Goal: Information Seeking & Learning: Compare options

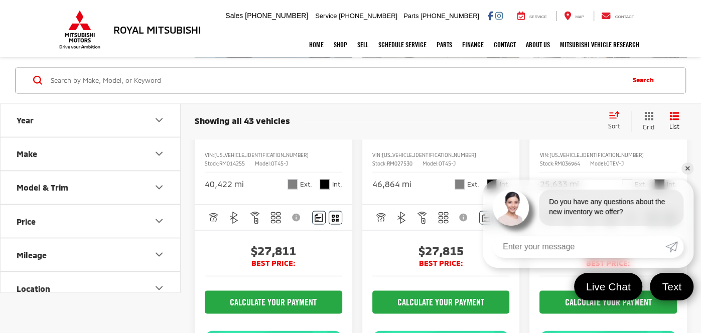
scroll to position [1124, 0]
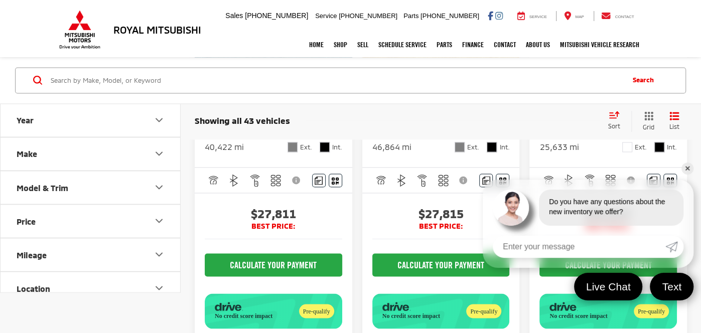
click at [688, 168] on link "✕" at bounding box center [687, 168] width 12 height 12
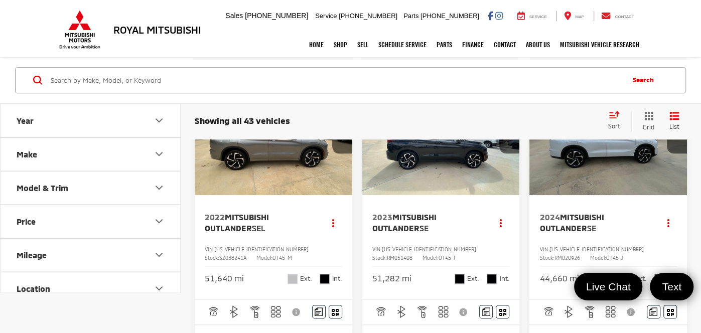
scroll to position [583, 0]
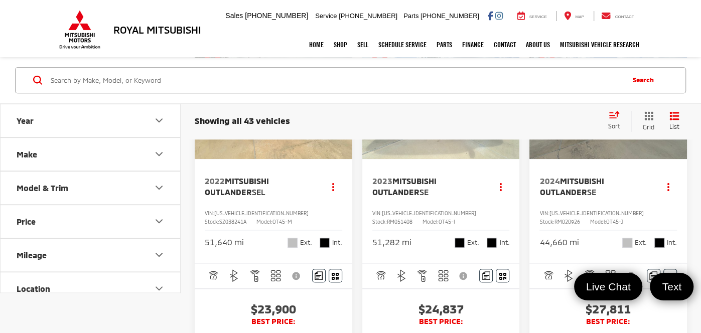
click at [431, 198] on span "2023 Mitsubishi Outlander SE" at bounding box center [427, 187] width 110 height 23
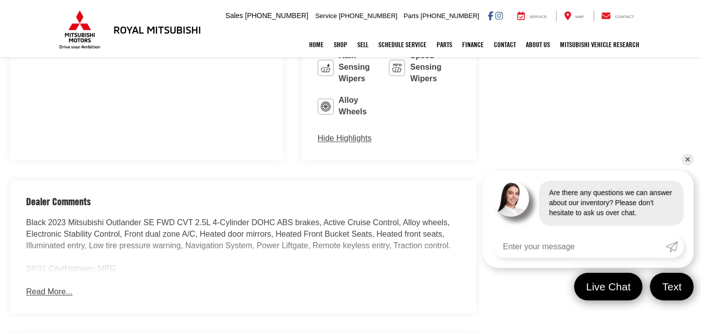
scroll to position [901, 0]
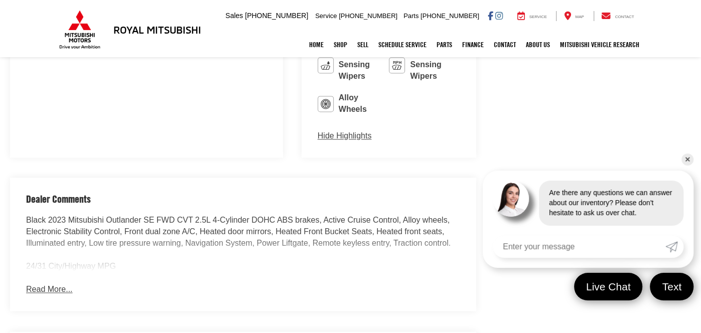
click at [45, 284] on button "Read More..." at bounding box center [49, 290] width 46 height 12
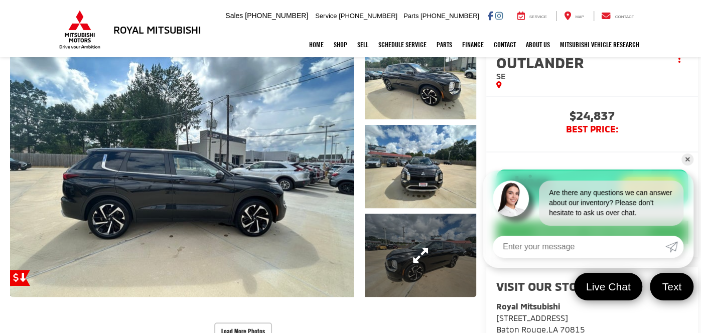
scroll to position [180, 0]
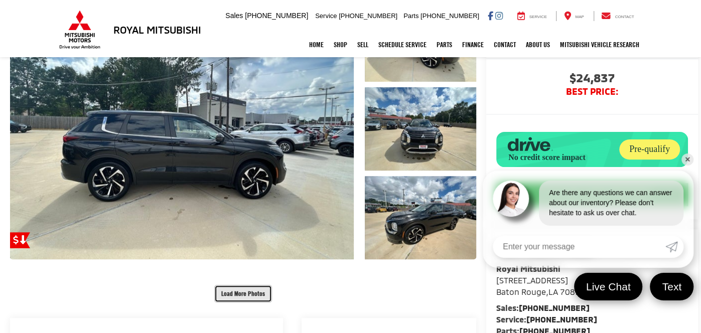
click at [227, 285] on button "Load More Photos" at bounding box center [243, 294] width 58 height 18
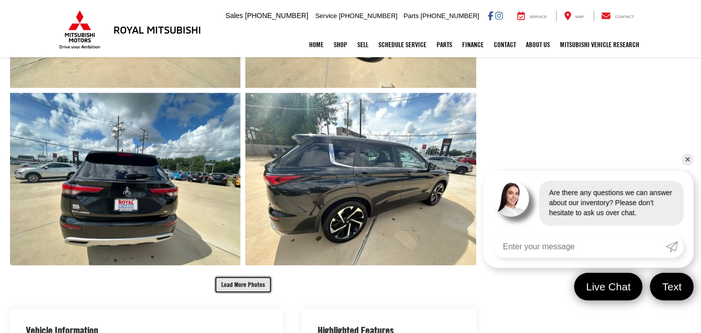
scroll to position [613, 0]
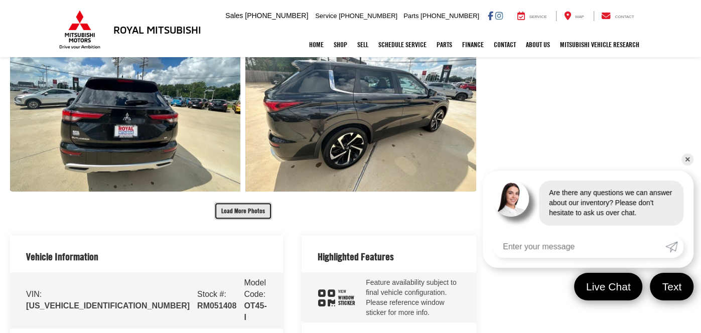
click at [214, 202] on button "Load More Photos" at bounding box center [243, 211] width 58 height 18
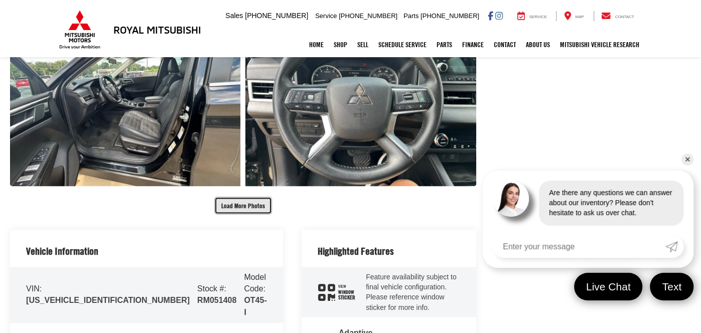
scroll to position [975, 0]
click at [231, 196] on button "Load More Photos" at bounding box center [243, 205] width 58 height 18
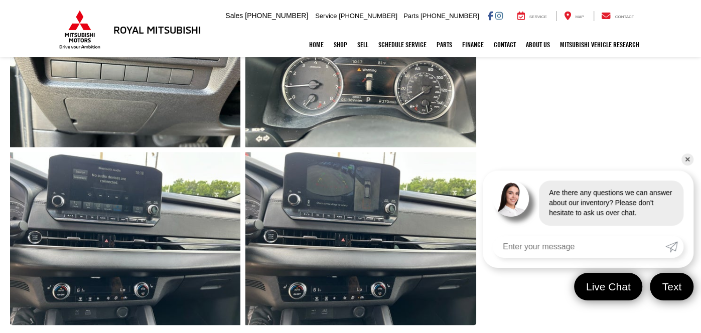
scroll to position [1300, 0]
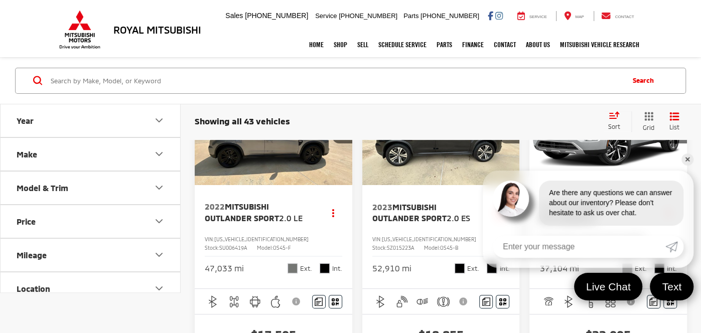
click at [687, 157] on link "✕" at bounding box center [687, 159] width 12 height 12
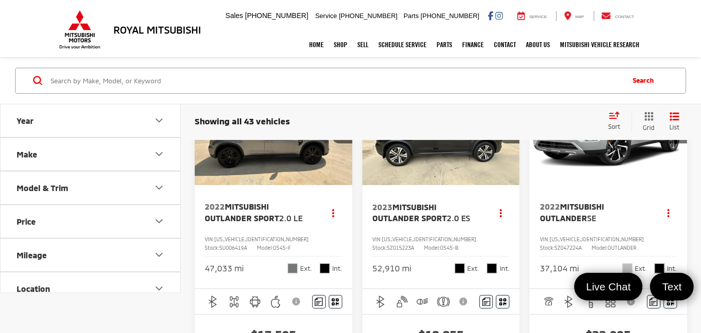
click at [129, 181] on button "Model & Trim" at bounding box center [91, 187] width 181 height 33
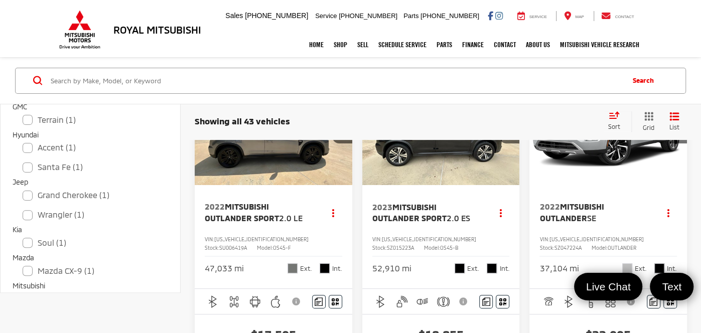
scroll to position [361, 0]
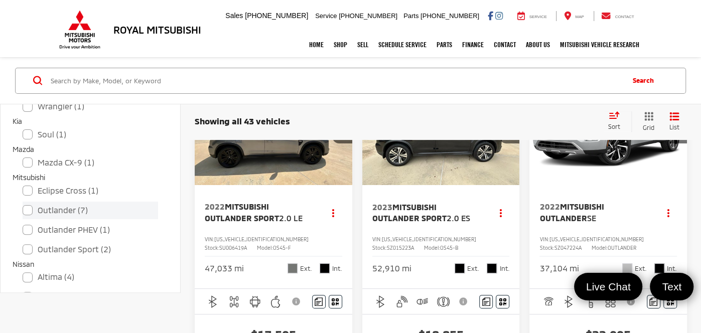
click at [43, 212] on label "Outlander (7)" at bounding box center [90, 210] width 135 height 18
click at [23, 204] on input "Outlander (7)" at bounding box center [23, 203] width 1 height 1
checkbox input "true"
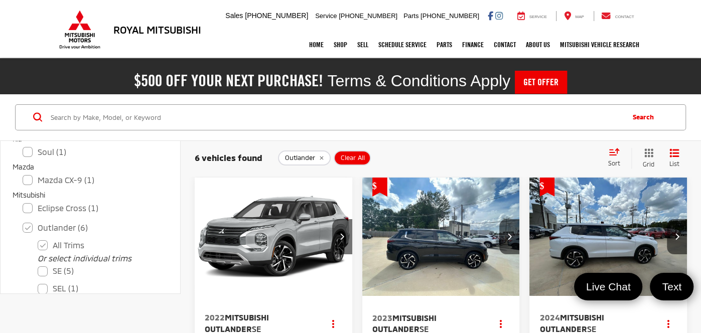
scroll to position [0, 0]
click at [268, 244] on img "2022 Mitsubishi Outlander SE 0" at bounding box center [273, 237] width 159 height 119
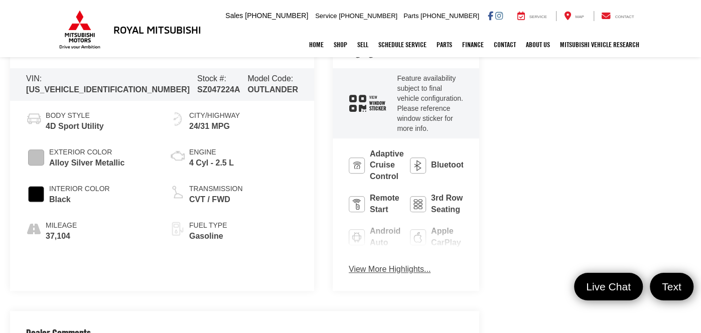
click at [348, 264] on button "View More Highlights..." at bounding box center [389, 270] width 82 height 12
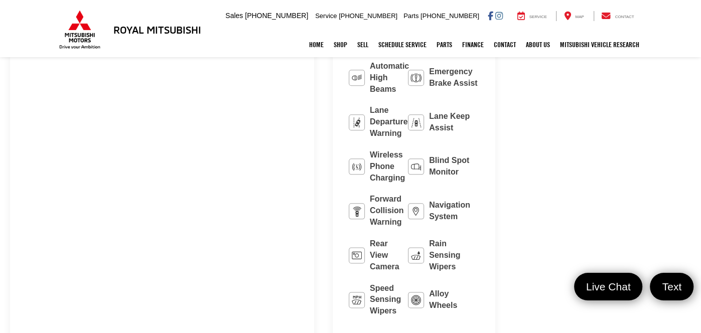
scroll to position [722, 0]
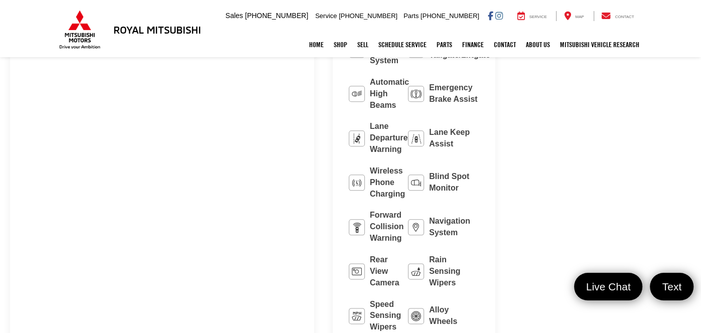
click at [685, 165] on link "✕" at bounding box center [687, 168] width 12 height 12
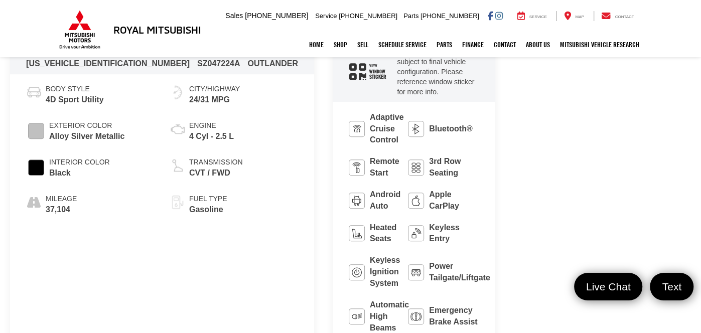
scroll to position [505, 0]
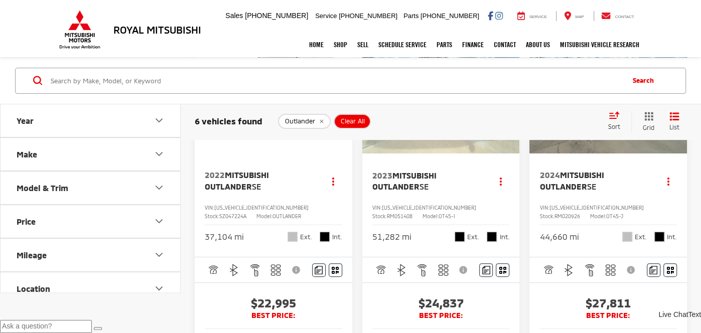
scroll to position [144, 0]
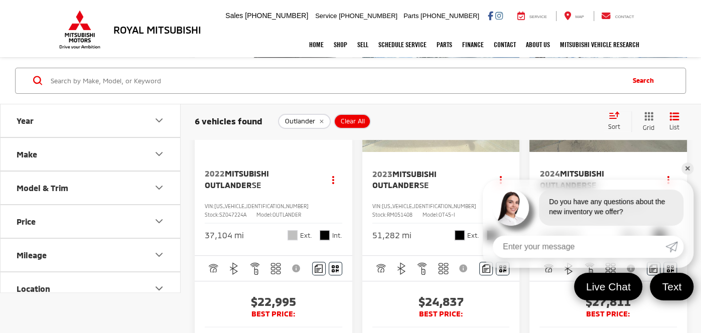
click at [689, 168] on link "✕" at bounding box center [687, 168] width 12 height 12
